Goal: Book appointment/travel/reservation

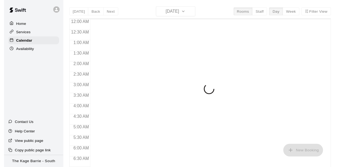
scroll to position [315, 0]
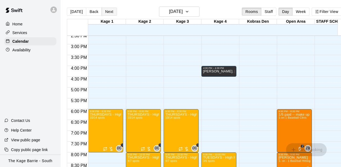
click at [102, 11] on button "Next" at bounding box center [109, 12] width 15 height 8
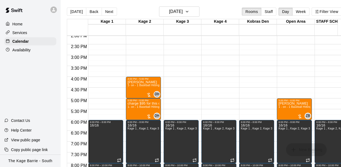
scroll to position [294, 0]
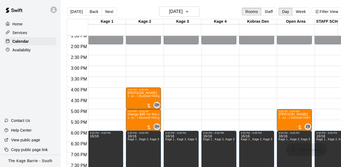
click at [100, 24] on div "Kage 1" at bounding box center [107, 21] width 38 height 5
click at [112, 11] on button "Next" at bounding box center [109, 12] width 15 height 8
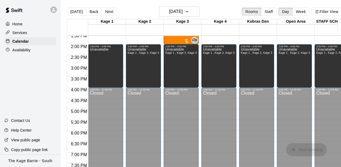
click at [139, 45] on div "2:00 PM – 4:00 PM Unavailable Kage 1 , Kage 2, Kage 3, Kage 4, Kobras Den, Open…" at bounding box center [143, 65] width 35 height 43
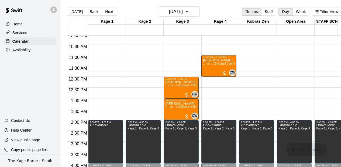
scroll to position [208, 0]
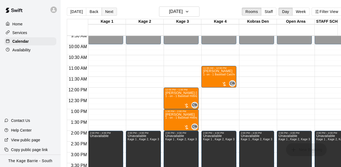
click at [108, 10] on button "Next" at bounding box center [109, 12] width 15 height 8
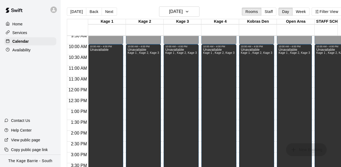
click at [154, 66] on div "Unavailable Kage 1 , Kage 2, Kage 3, Kage 4, Kobras Den, Open Area, STAFF SCHED…" at bounding box center [144, 131] width 32 height 167
click at [109, 15] on button "Next" at bounding box center [109, 12] width 15 height 8
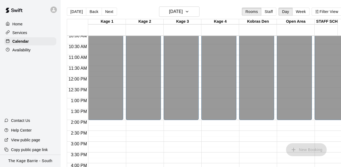
scroll to position [326, 0]
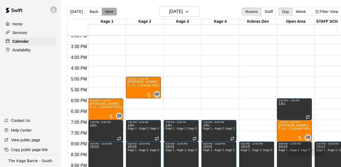
click at [112, 12] on button "Next" at bounding box center [109, 12] width 15 height 8
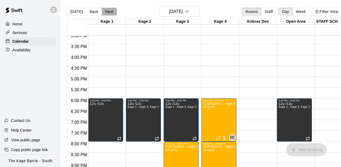
click at [112, 12] on button "Next" at bounding box center [109, 12] width 15 height 8
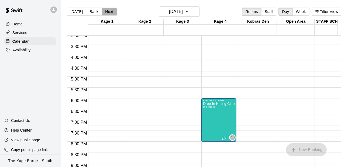
click at [112, 12] on button "Next" at bounding box center [109, 12] width 15 height 8
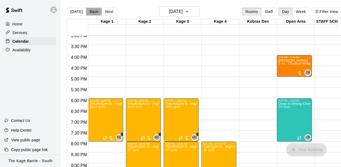
click at [96, 11] on button "Back" at bounding box center [94, 12] width 16 height 8
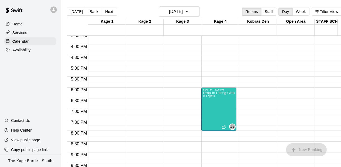
scroll to position [348, 0]
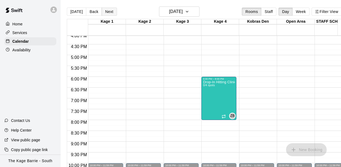
click at [109, 11] on button "Next" at bounding box center [109, 12] width 15 height 8
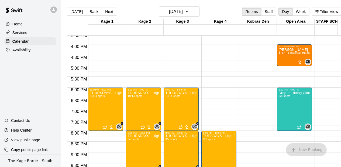
scroll to position [326, 0]
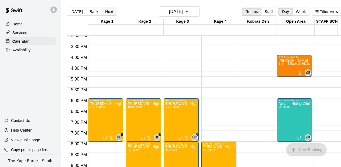
click at [111, 13] on button "Next" at bounding box center [109, 12] width 15 height 8
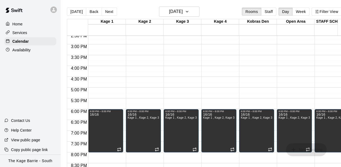
scroll to position [251, 0]
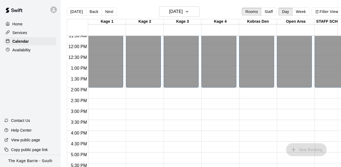
click at [107, 16] on div "[DATE] Back [DATE][DATE] Rooms Staff Day Week Filter View" at bounding box center [204, 12] width 275 height 12
click at [108, 12] on button "Next" at bounding box center [109, 12] width 15 height 8
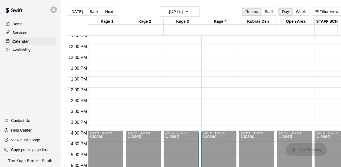
click at [145, 60] on div "12:00 AM – 10:00 AM Closed 10:00 AM – 11:00 AM [PERSON_NAME] 1 - on - 1 Basebal…" at bounding box center [143, 44] width 35 height 518
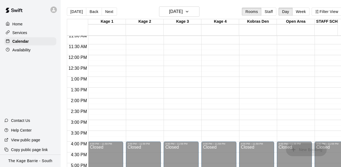
scroll to position [143, 0]
